Goal: Navigation & Orientation: Understand site structure

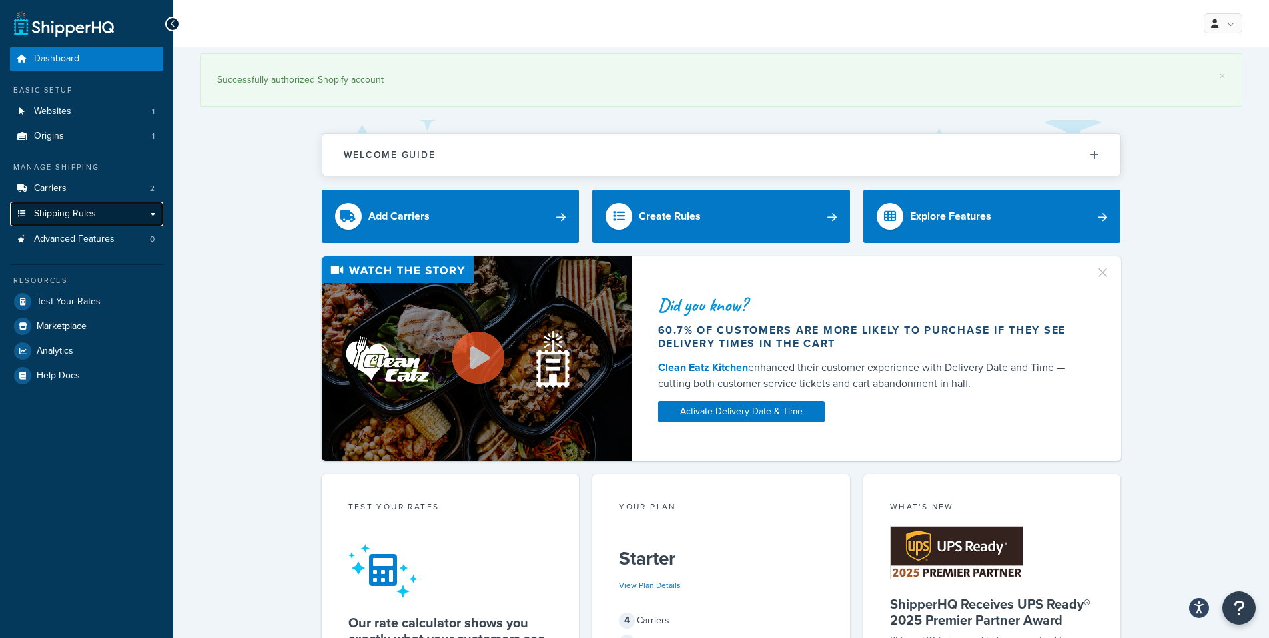
click at [71, 214] on span "Shipping Rules" at bounding box center [65, 213] width 62 height 11
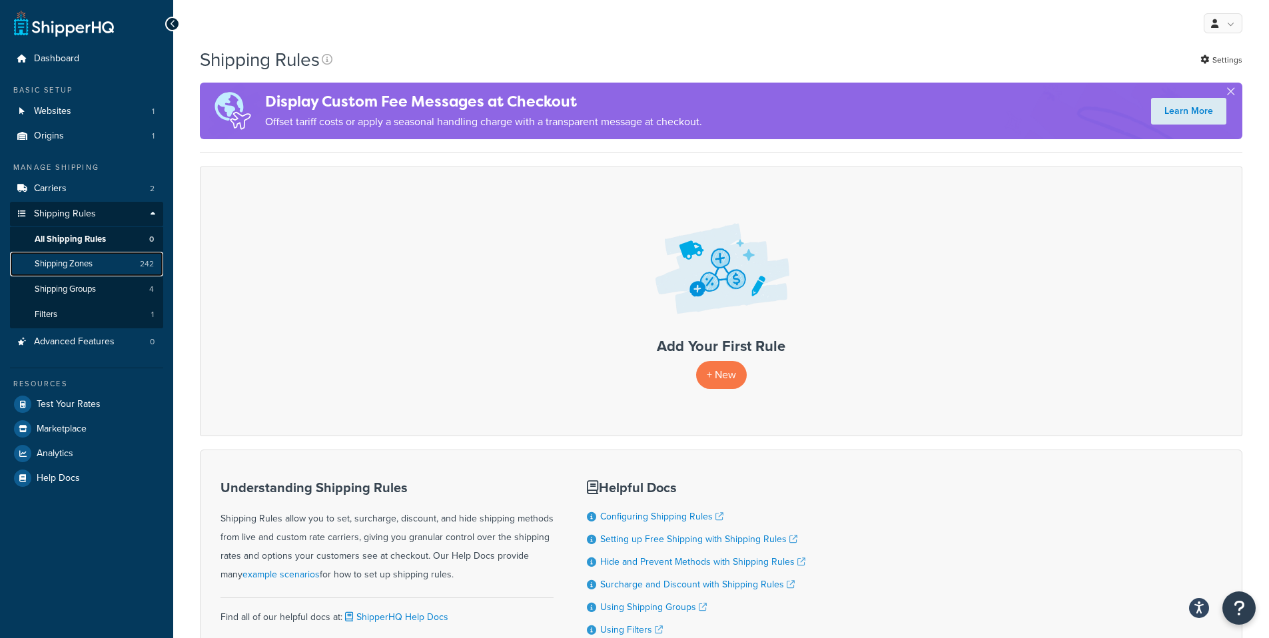
click at [67, 268] on span "Shipping Zones" at bounding box center [64, 263] width 58 height 11
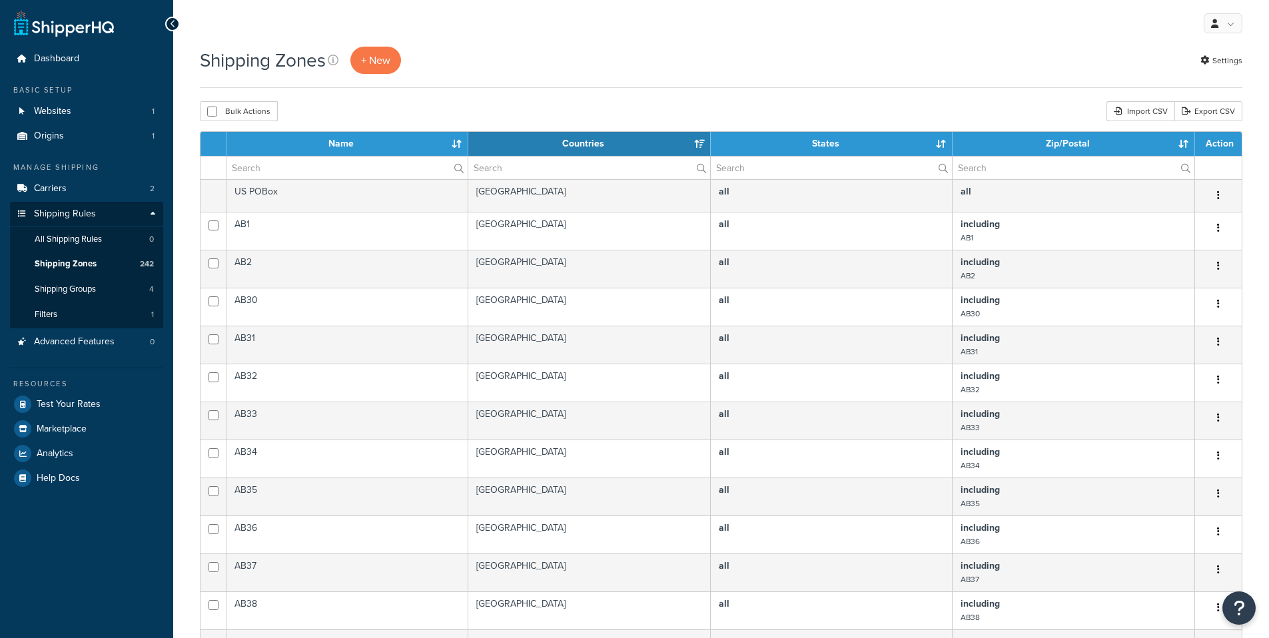
select select "15"
click at [71, 298] on link "Shipping Groups 4" at bounding box center [86, 289] width 153 height 25
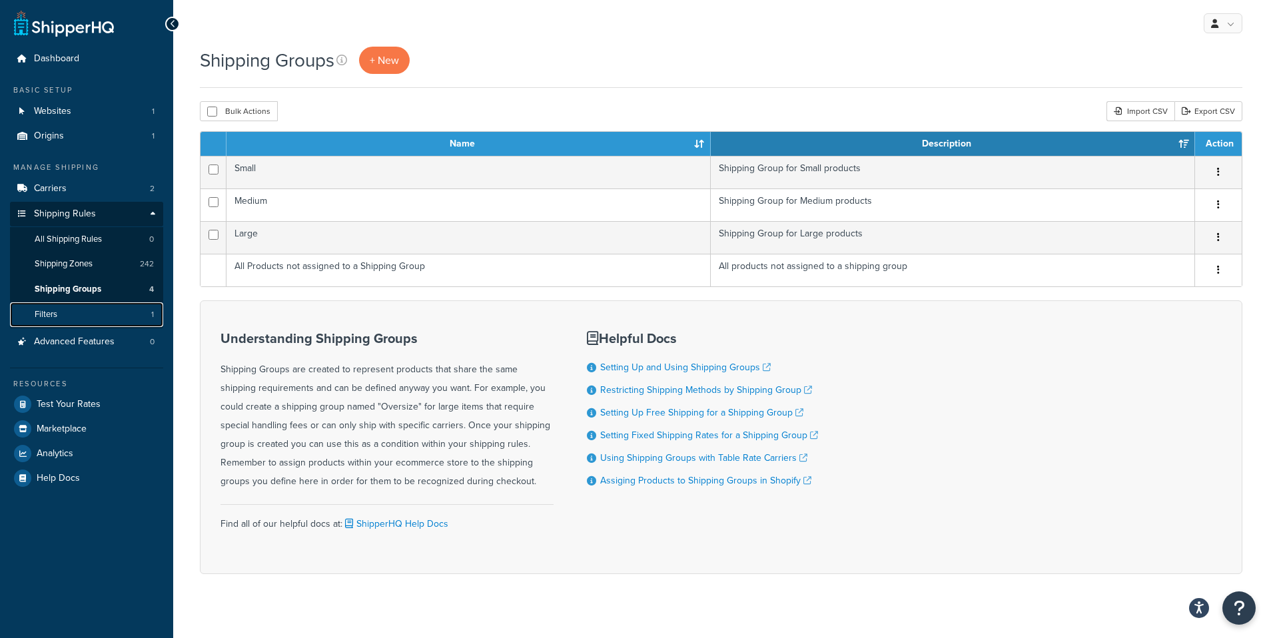
click at [59, 312] on link "Filters 1" at bounding box center [86, 314] width 153 height 25
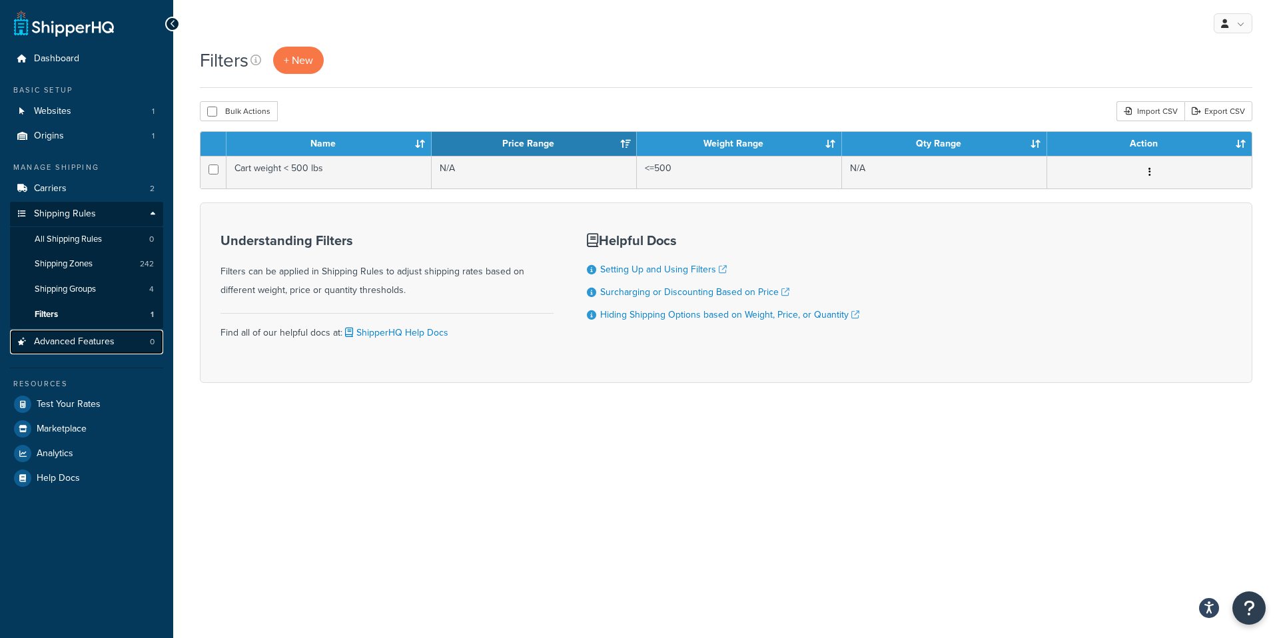
click at [95, 340] on span "Advanced Features" at bounding box center [74, 341] width 81 height 11
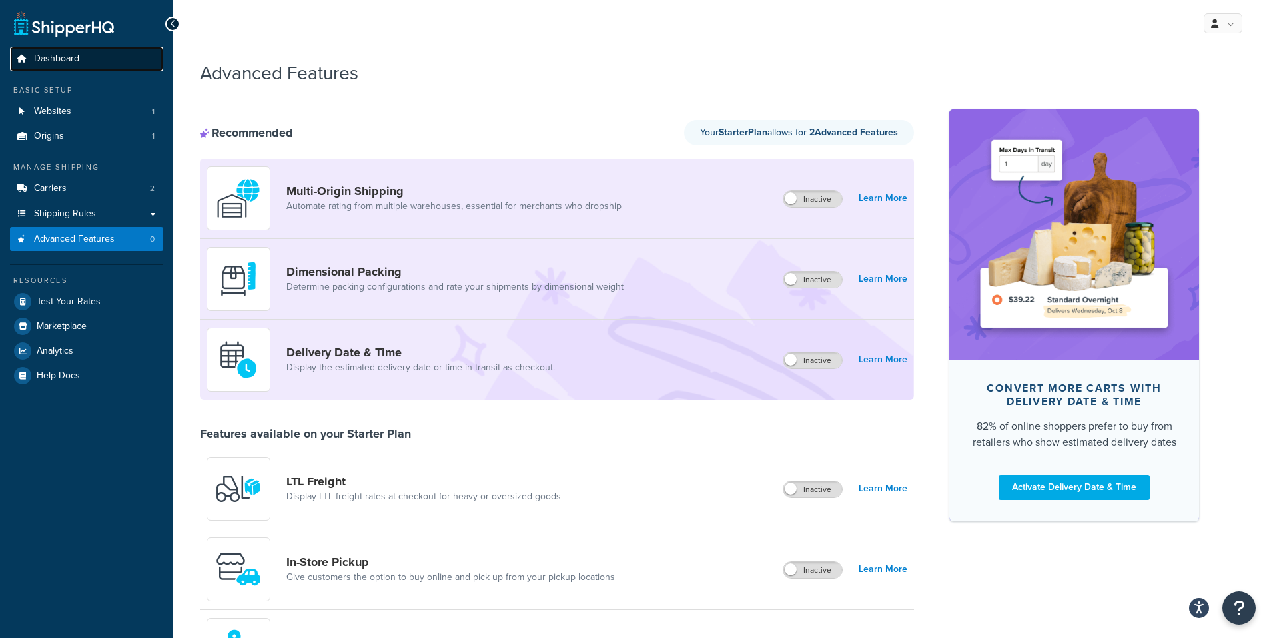
click at [66, 62] on span "Dashboard" at bounding box center [56, 58] width 45 height 11
